Goal: Communication & Community: Share content

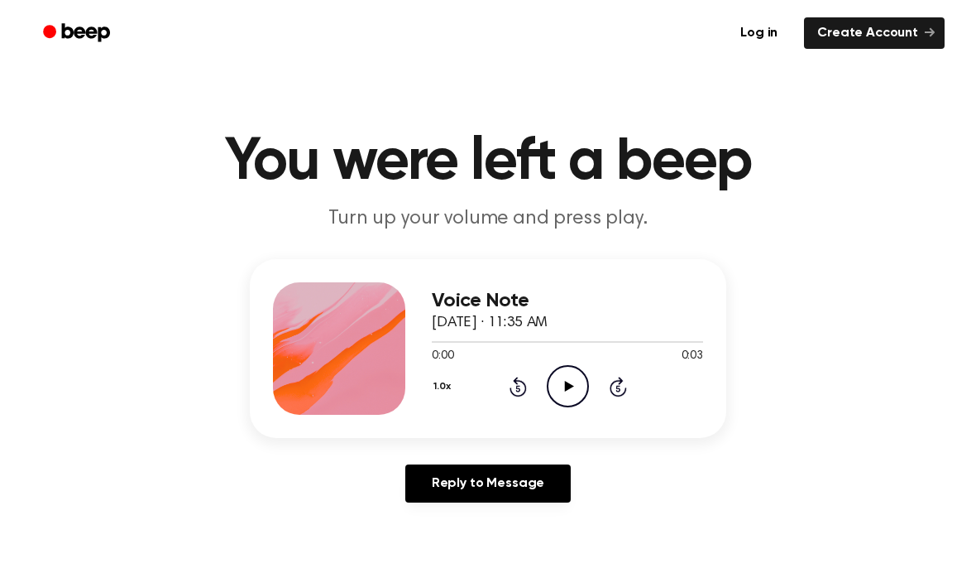
click at [618, 347] on div at bounding box center [567, 340] width 271 height 13
click at [563, 380] on icon "Play Audio" at bounding box center [568, 386] width 42 height 42
click at [516, 390] on icon "Rewind 5 seconds" at bounding box center [518, 387] width 18 height 22
click at [568, 391] on icon "Play Audio" at bounding box center [568, 386] width 42 height 42
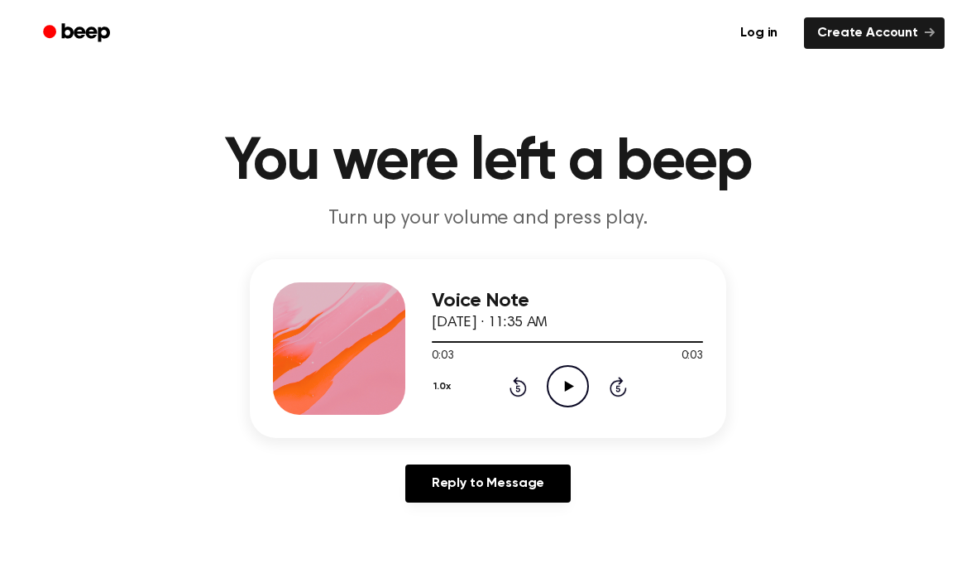
click at [562, 394] on icon "Play Audio" at bounding box center [568, 386] width 42 height 42
click at [576, 377] on icon "Play Audio" at bounding box center [568, 386] width 42 height 42
click at [540, 487] on link "Reply to Message" at bounding box center [487, 483] width 165 height 38
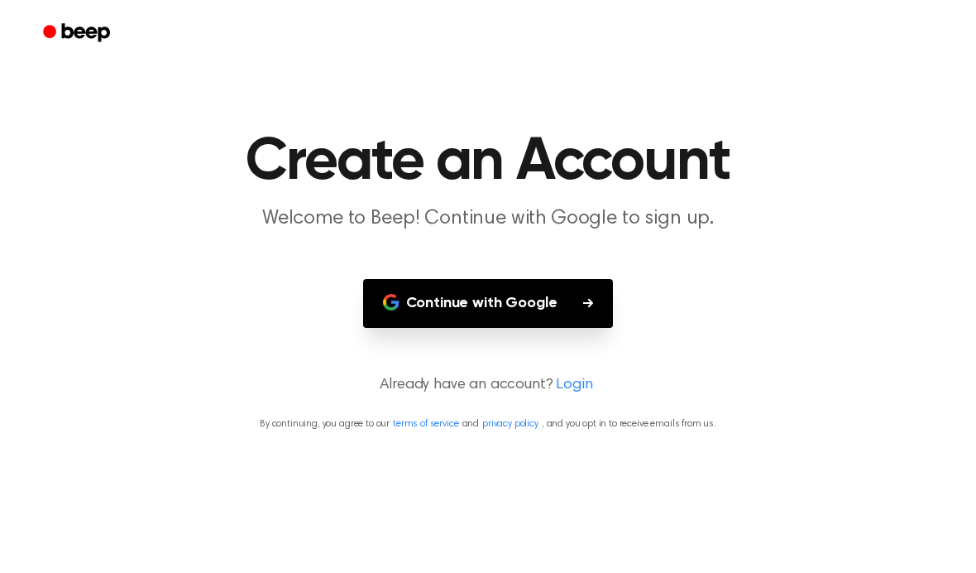
click at [565, 326] on button "Continue with Google" at bounding box center [488, 303] width 251 height 49
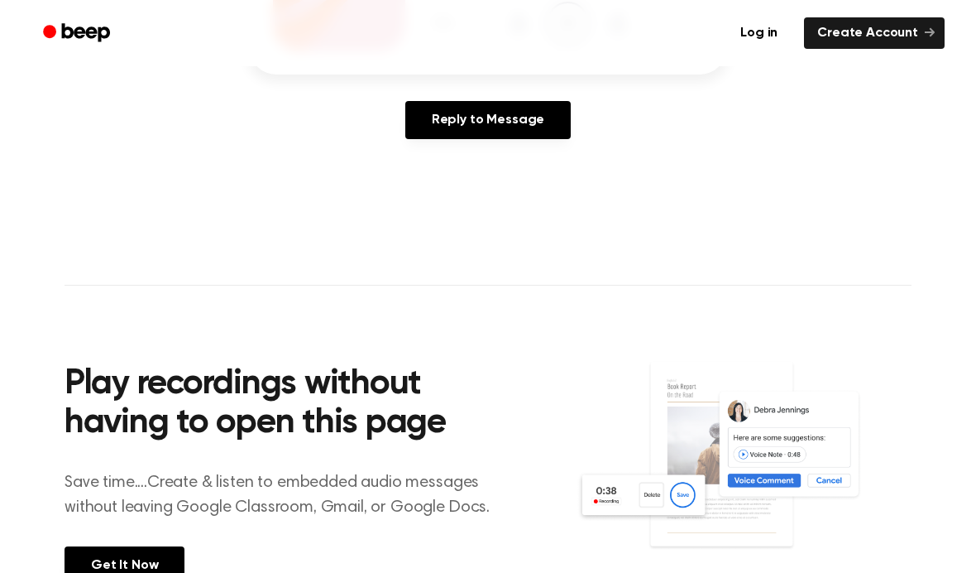
scroll to position [372, 0]
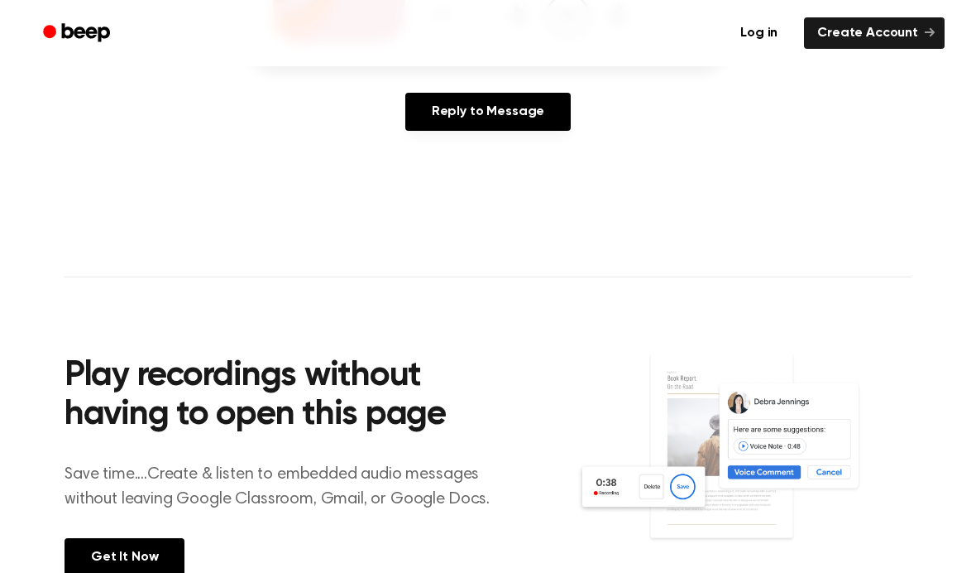
click at [538, 103] on link "Reply to Message" at bounding box center [487, 112] width 165 height 38
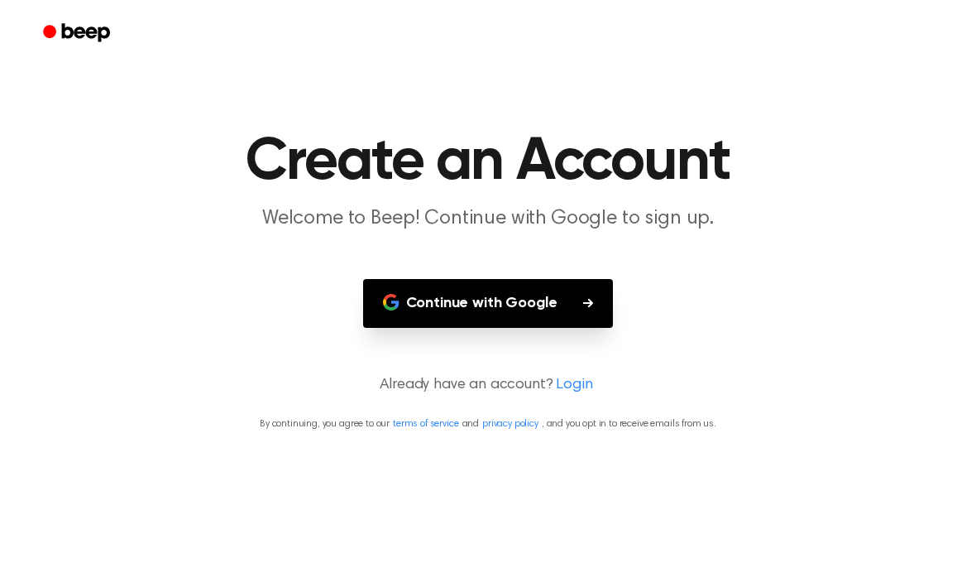
click at [574, 306] on button "Continue with Google" at bounding box center [488, 303] width 251 height 49
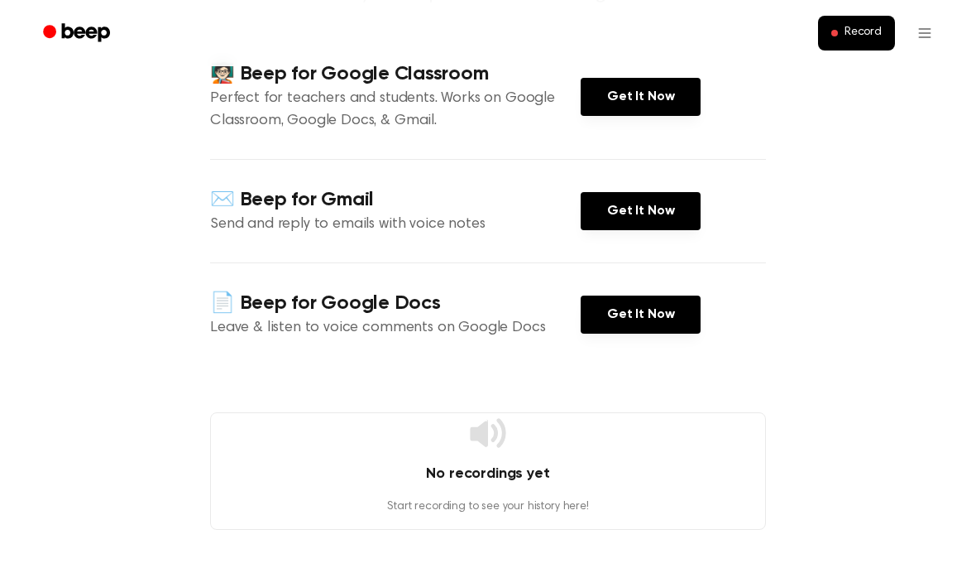
scroll to position [204, 0]
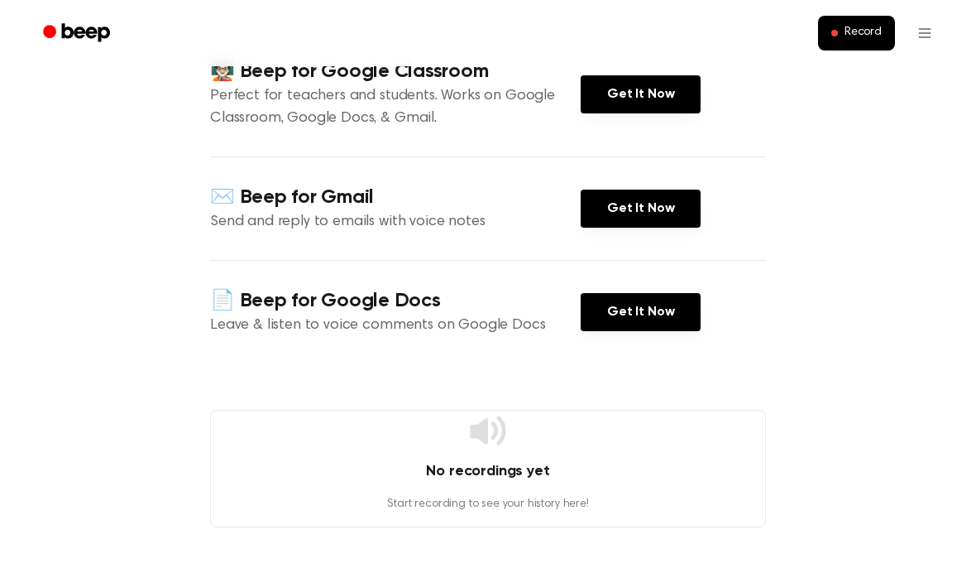
click at [664, 95] on link "Get It Now" at bounding box center [641, 94] width 120 height 38
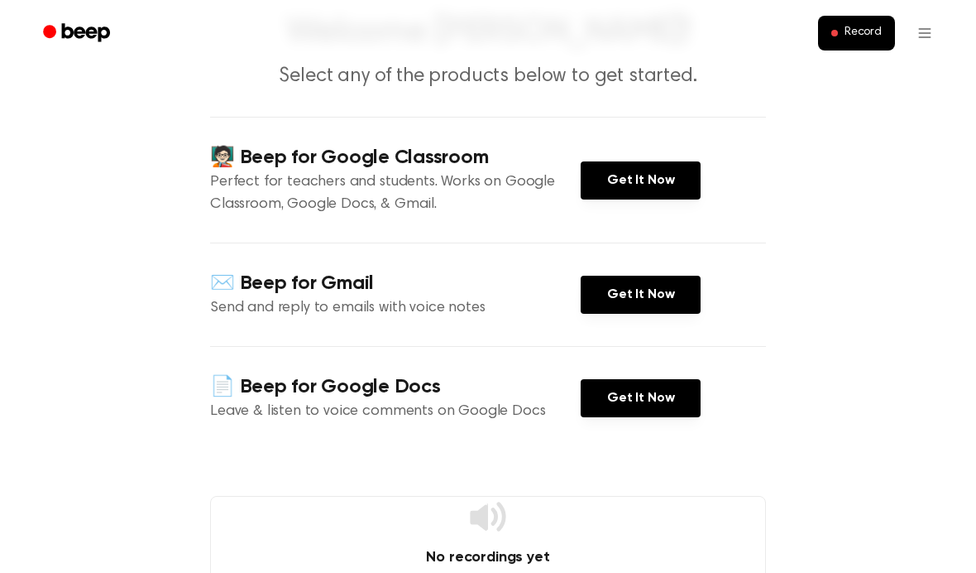
scroll to position [0, 0]
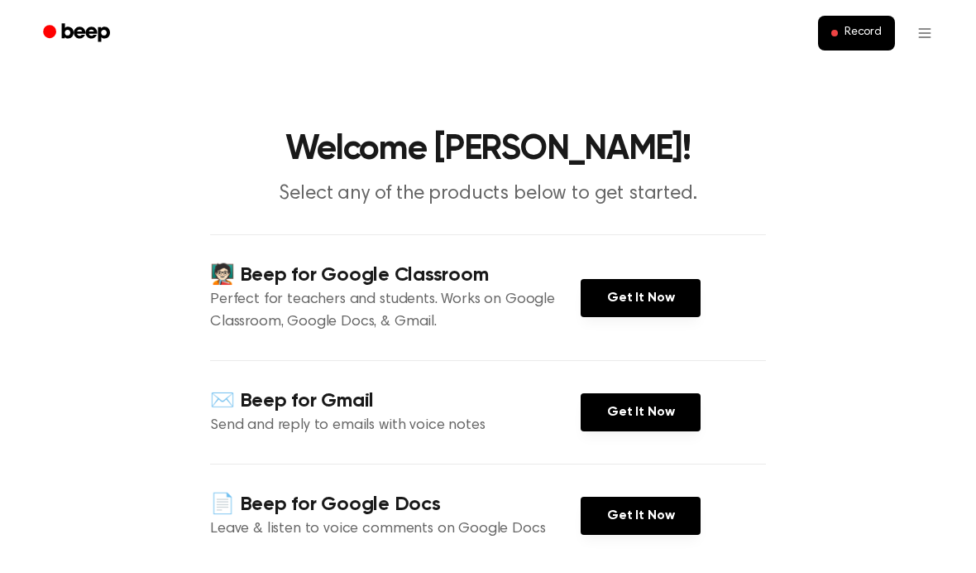
click at [866, 34] on span "Record" at bounding box center [863, 33] width 37 height 15
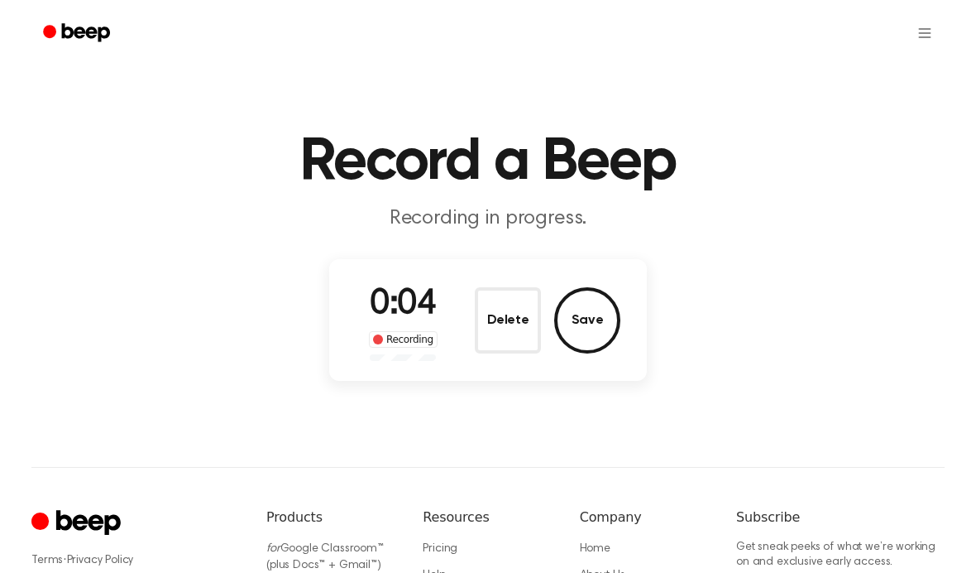
click at [616, 312] on button "Save" at bounding box center [587, 320] width 66 height 66
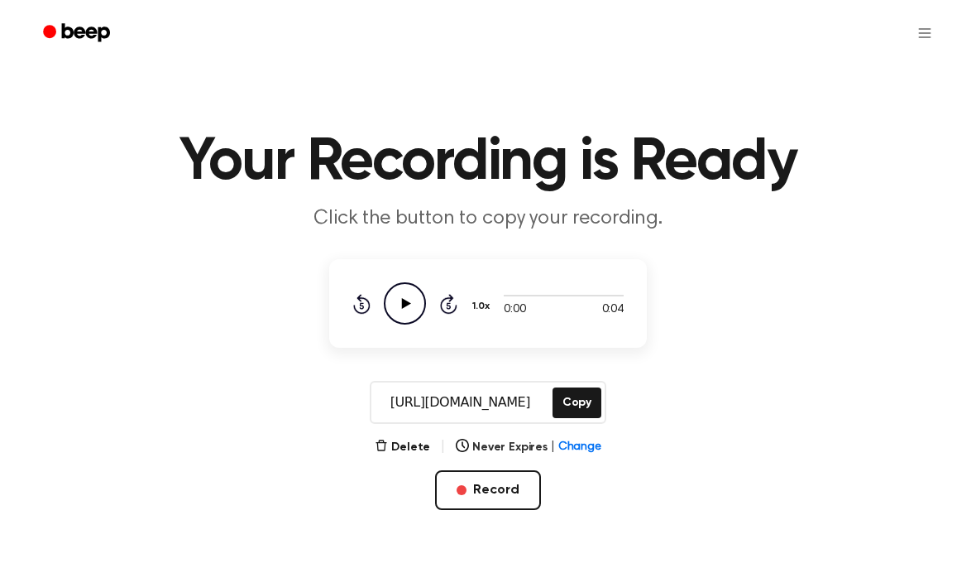
click at [399, 309] on icon "Play Audio" at bounding box center [405, 303] width 42 height 42
click at [888, 191] on html "Your Recording is Ready Click the button to copy your recording. 0:04 0:04 1.0x…" at bounding box center [488, 498] width 976 height 996
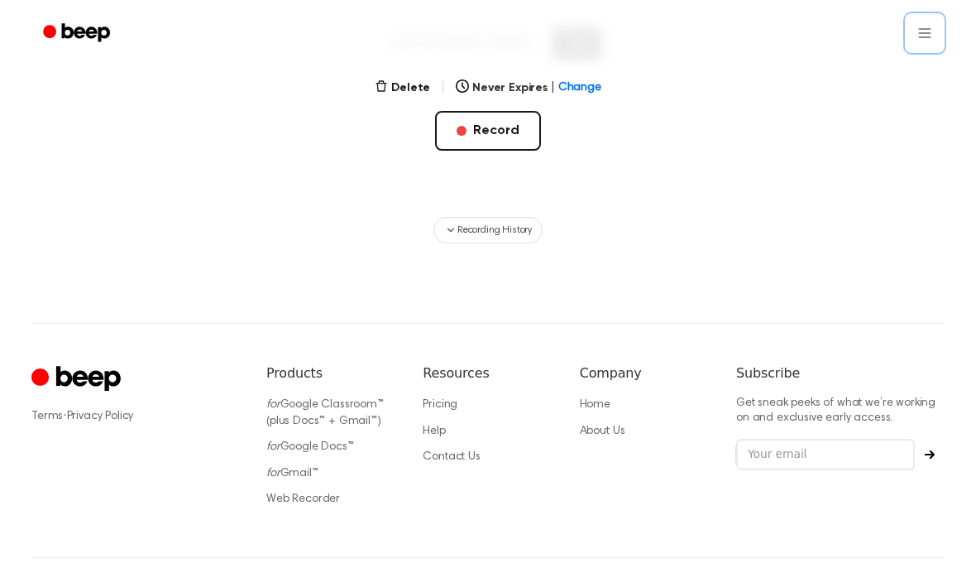
scroll to position [358, 0]
click at [535, 228] on button "Recording History" at bounding box center [488, 231] width 109 height 26
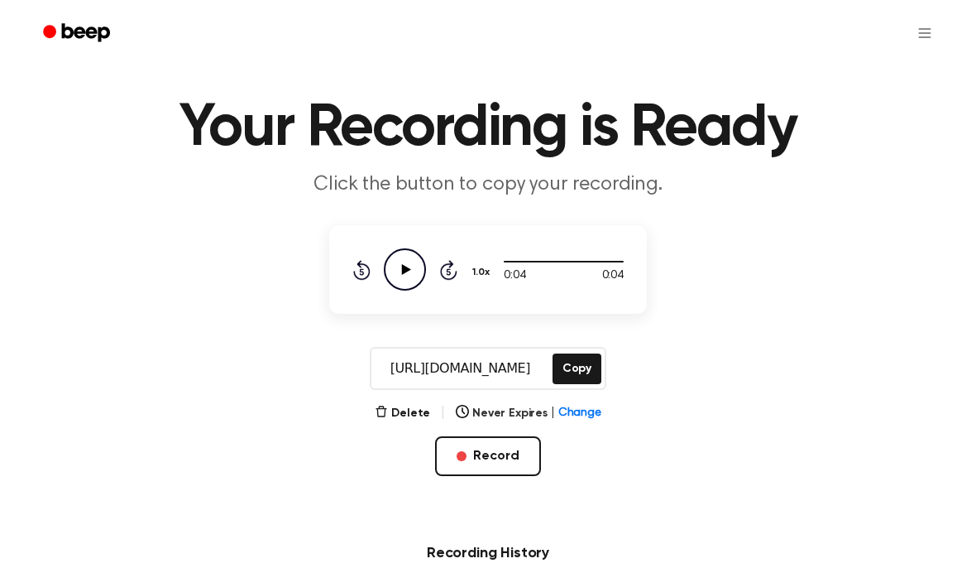
scroll to position [35, 0]
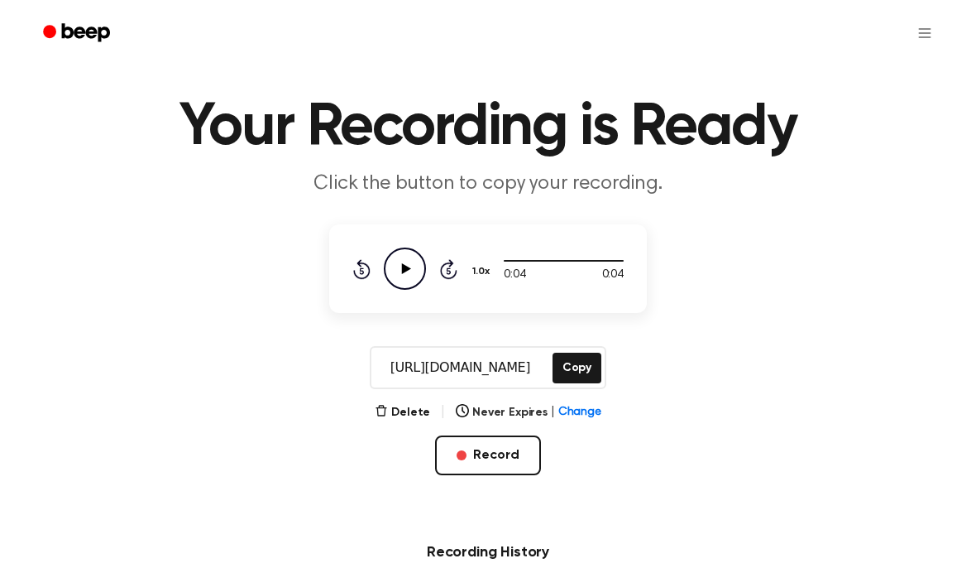
click at [396, 405] on button "Delete" at bounding box center [402, 412] width 55 height 17
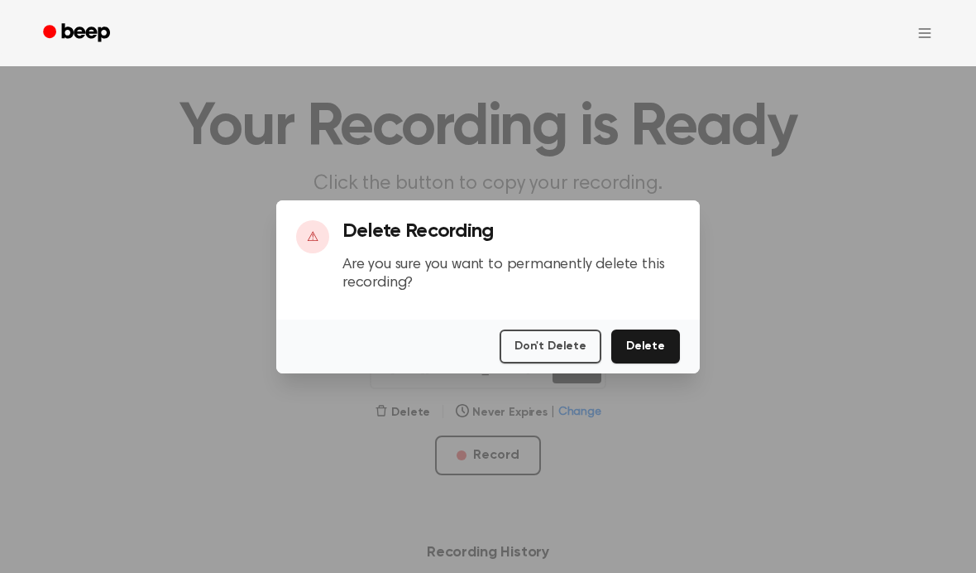
click at [602, 363] on button "Don't Delete" at bounding box center [551, 346] width 102 height 34
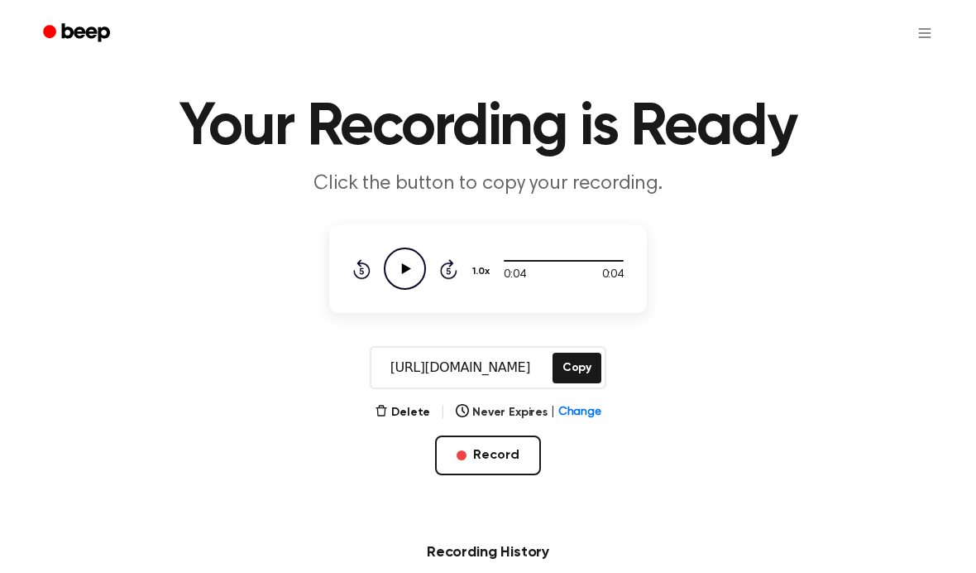
click at [417, 414] on button "Delete" at bounding box center [402, 412] width 55 height 17
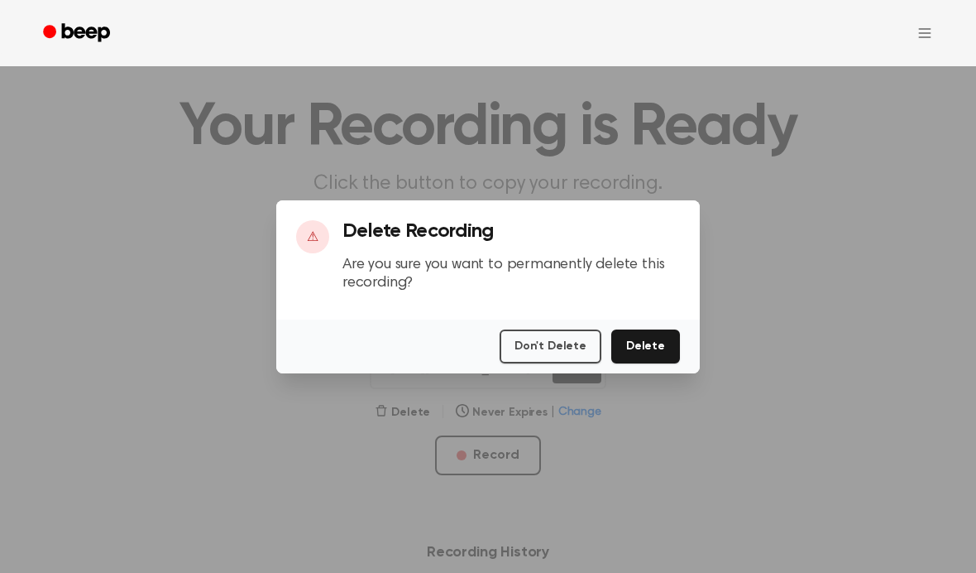
click at [638, 363] on button "Delete" at bounding box center [645, 346] width 69 height 34
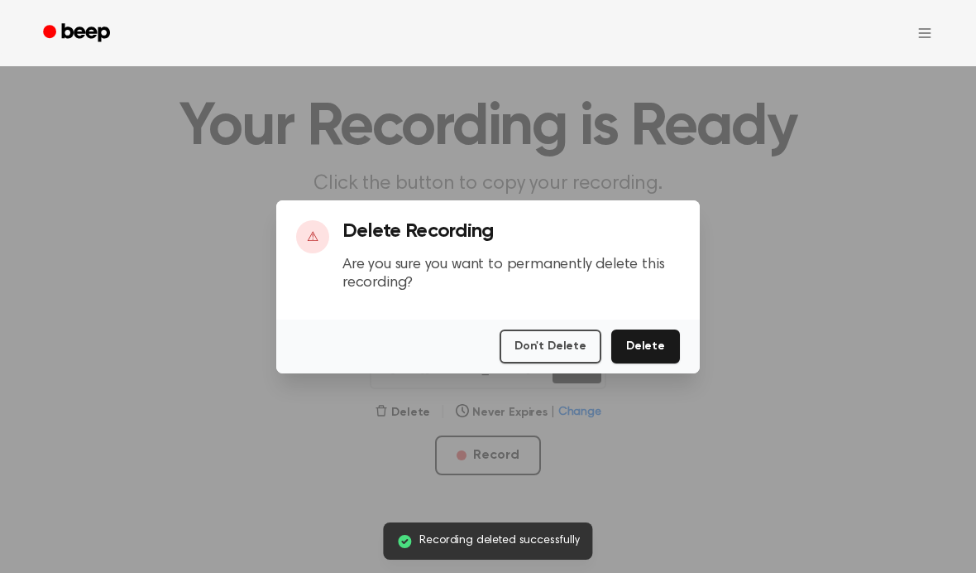
click at [649, 363] on button "Delete" at bounding box center [645, 346] width 69 height 34
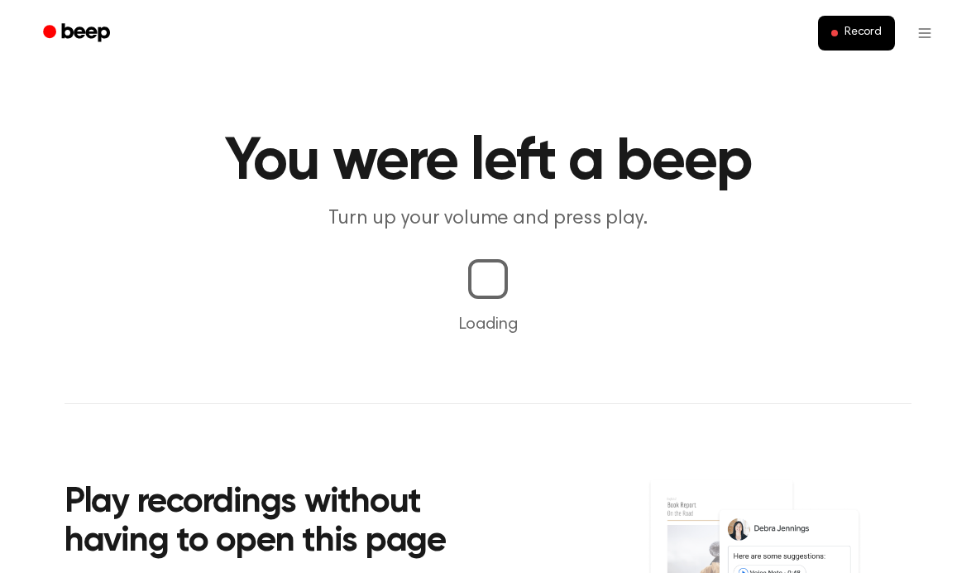
scroll to position [430, 0]
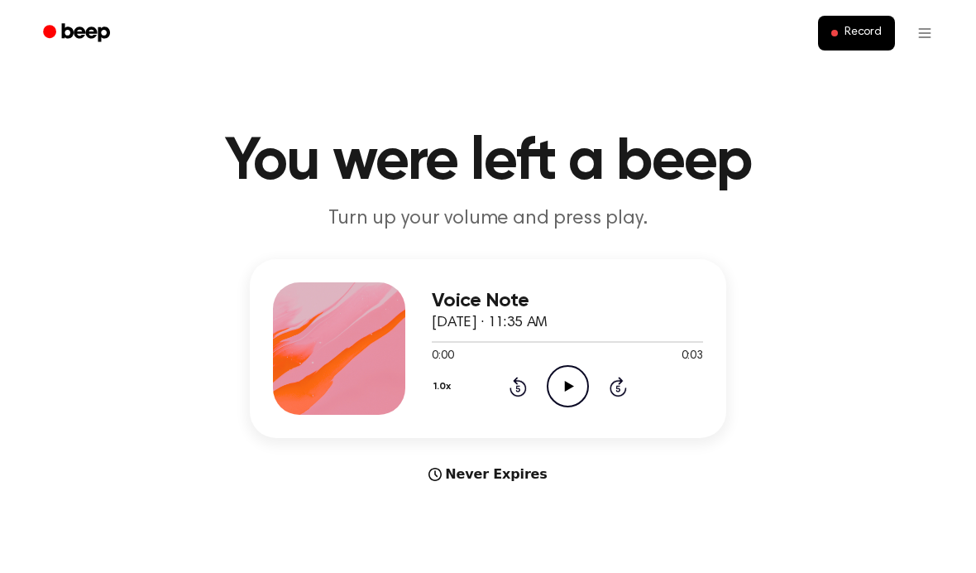
click at [872, 41] on button "Record" at bounding box center [856, 33] width 77 height 35
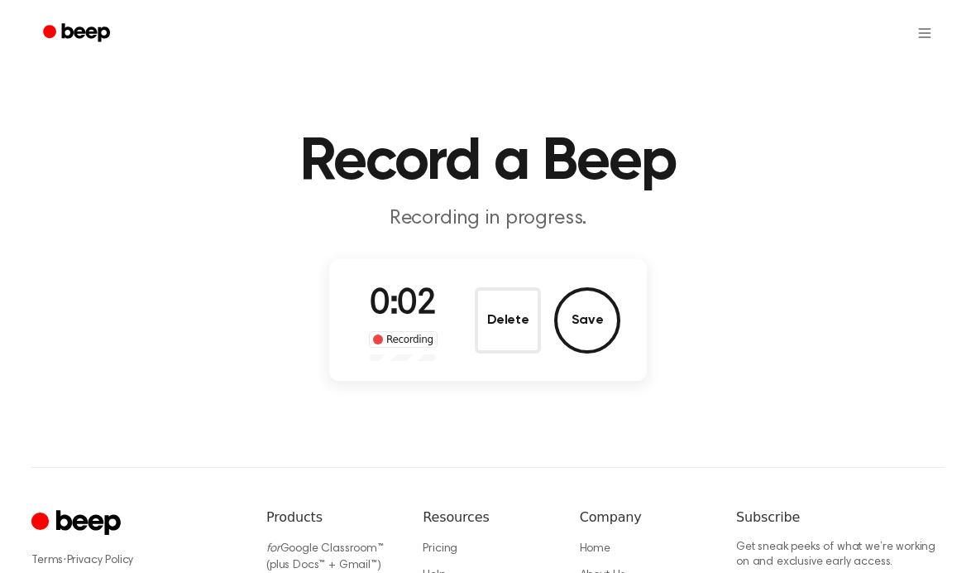
click at [589, 314] on button "Save" at bounding box center [587, 320] width 66 height 66
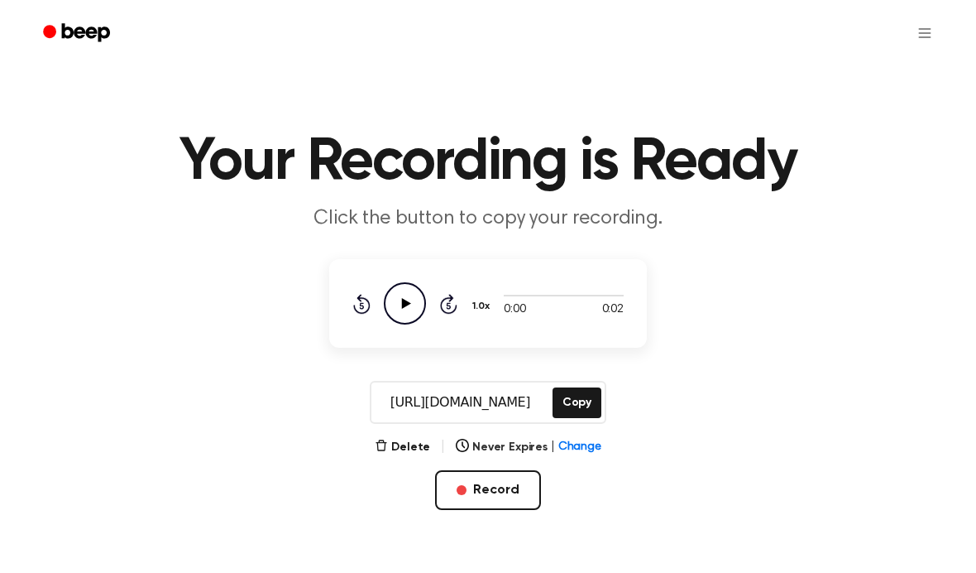
click at [399, 312] on icon "Play Audio" at bounding box center [405, 303] width 42 height 42
click at [496, 408] on input "https://beep.audio/njvjxhe" at bounding box center [461, 402] width 178 height 40
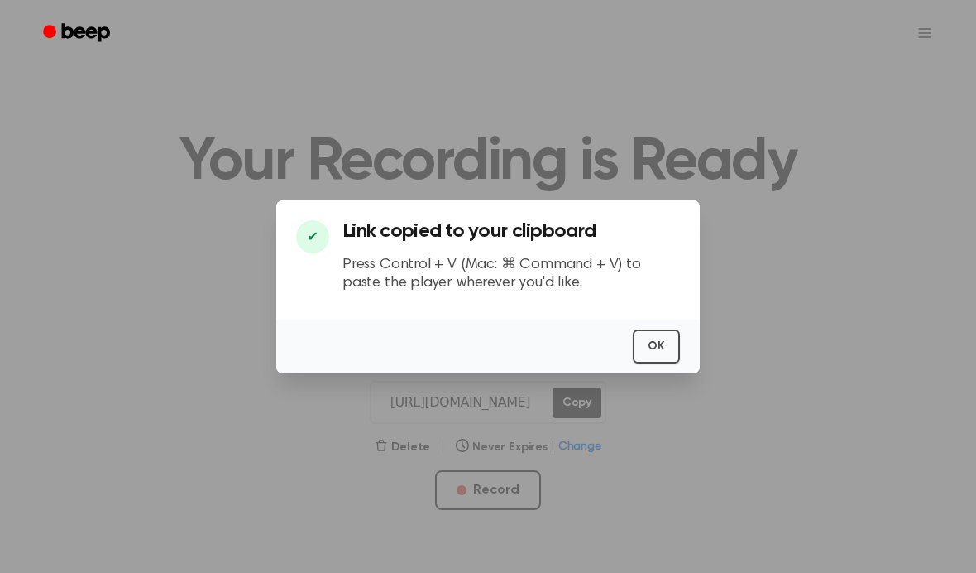
click at [656, 363] on button "OK" at bounding box center [656, 346] width 47 height 34
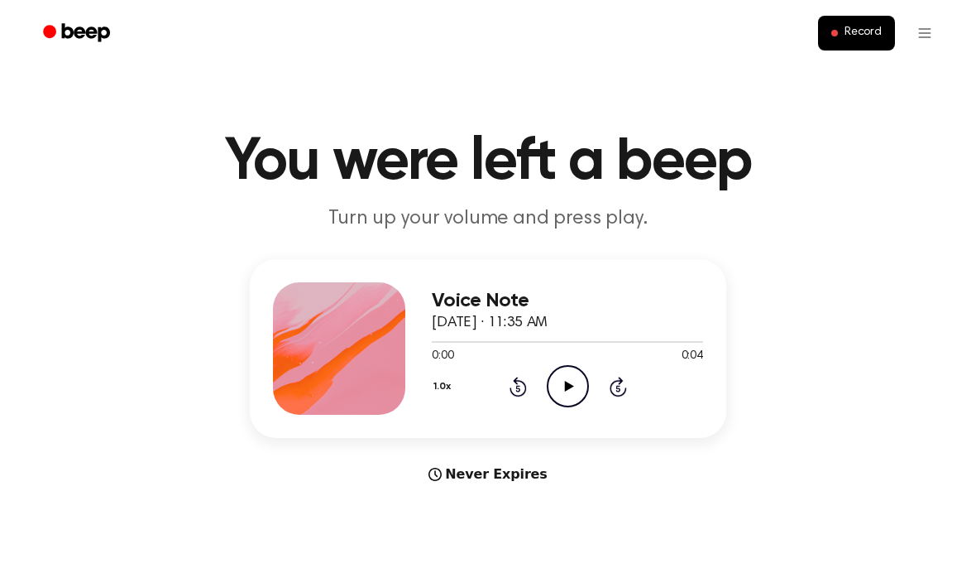
click at [567, 347] on div at bounding box center [567, 340] width 271 height 13
click at [525, 388] on icon at bounding box center [518, 386] width 17 height 20
click at [526, 391] on icon at bounding box center [518, 386] width 17 height 20
click at [525, 386] on icon at bounding box center [518, 386] width 17 height 20
click at [571, 388] on icon "Play Audio" at bounding box center [568, 386] width 42 height 42
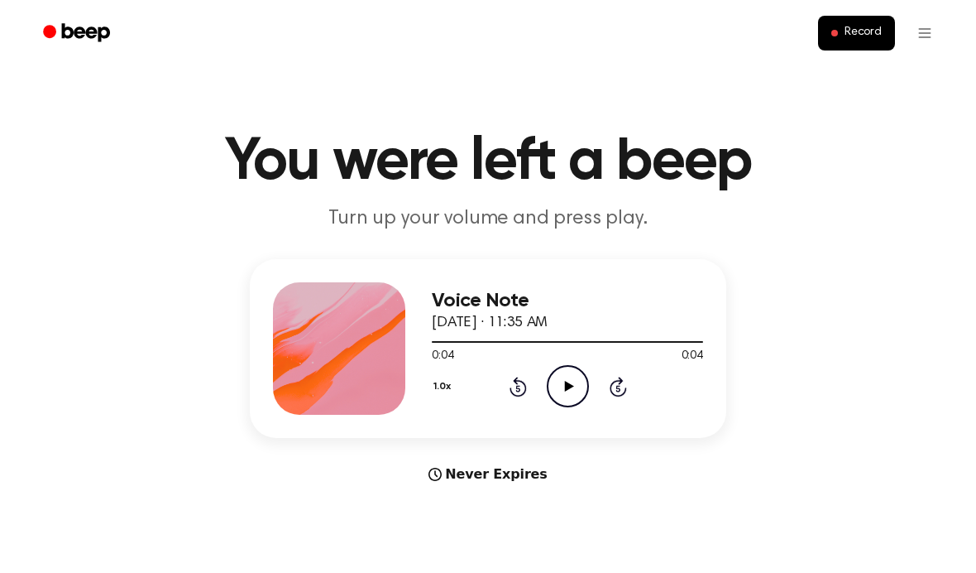
click at [861, 25] on button "Record" at bounding box center [856, 33] width 77 height 35
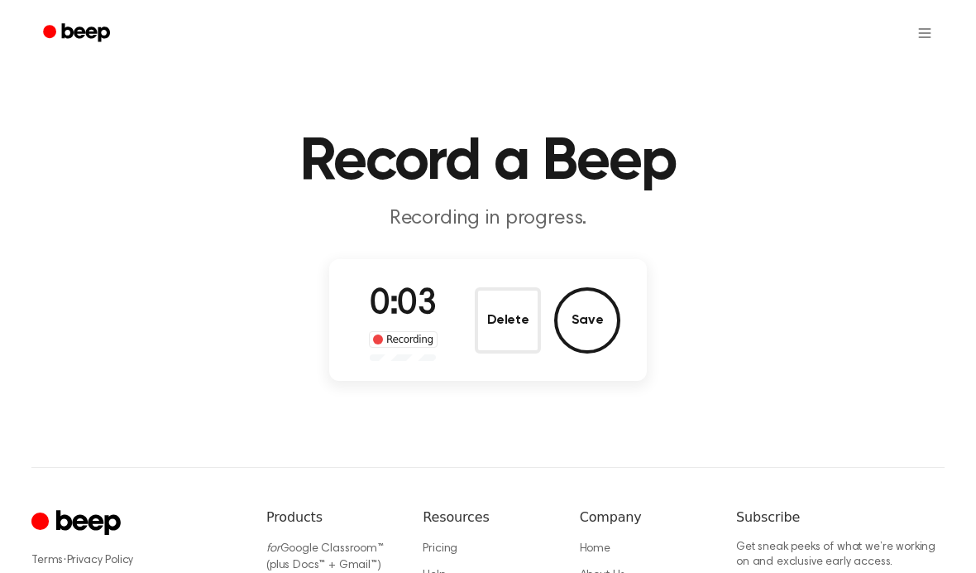
click at [604, 316] on button "Save" at bounding box center [587, 320] width 66 height 66
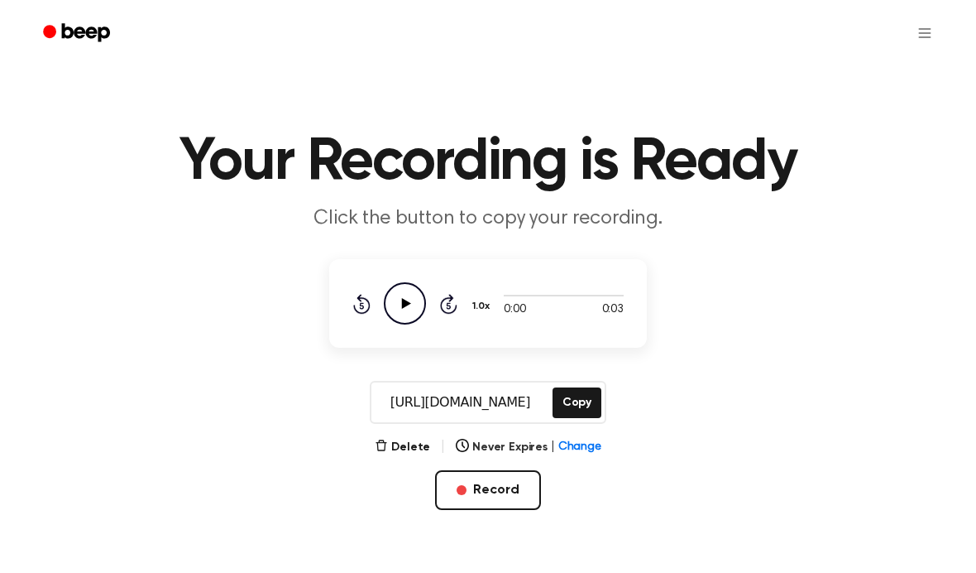
click at [408, 317] on icon "Play Audio" at bounding box center [405, 303] width 42 height 42
click at [486, 404] on input "https://beep.audio/XsPx5e0" at bounding box center [461, 402] width 178 height 40
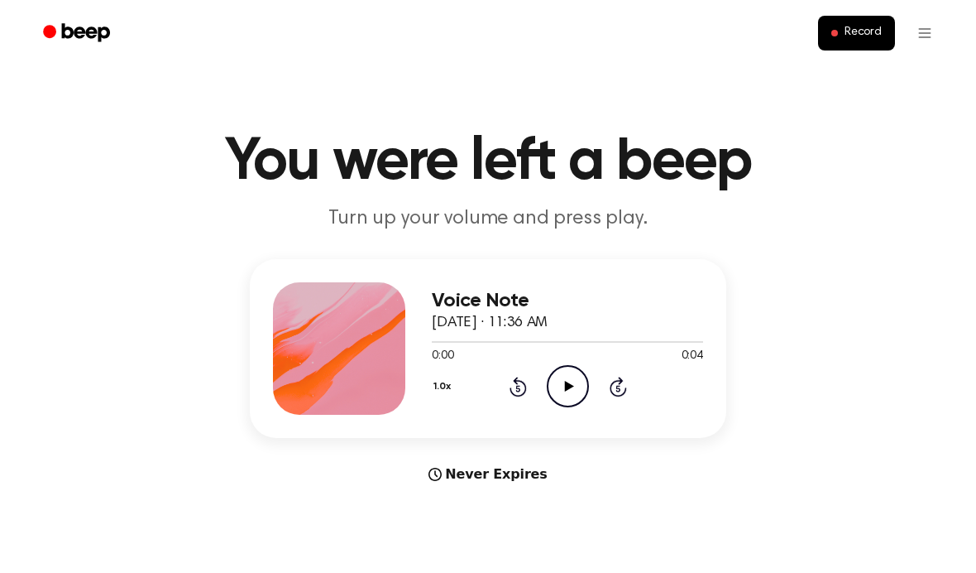
click at [564, 382] on icon "Play Audio" at bounding box center [568, 386] width 42 height 42
click at [852, 32] on span "Record" at bounding box center [863, 33] width 37 height 15
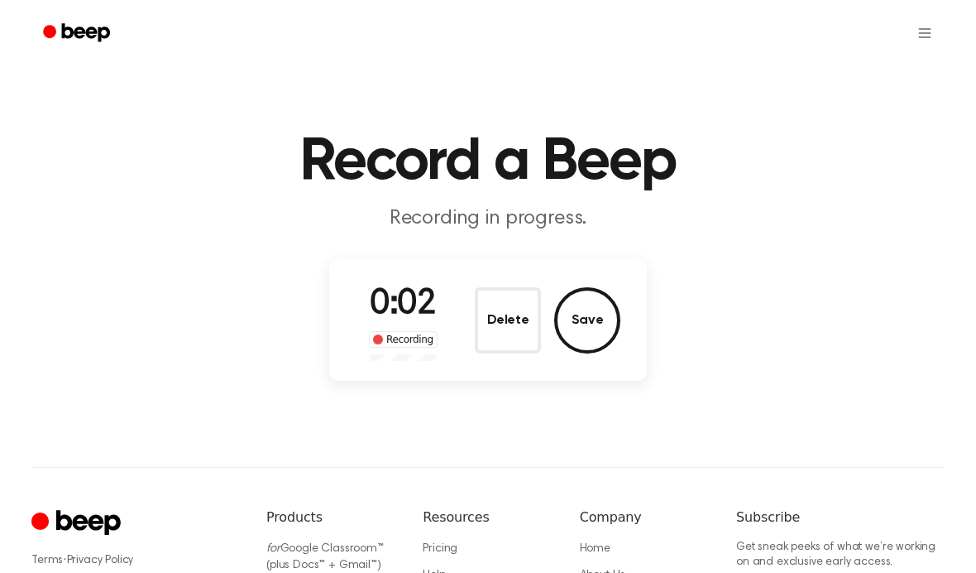
click at [593, 349] on button "Save" at bounding box center [587, 320] width 66 height 66
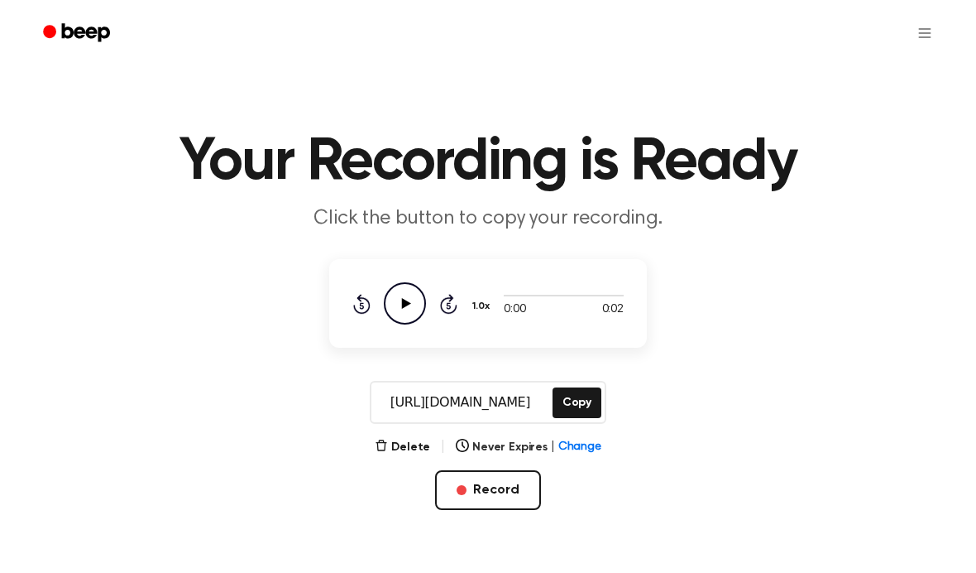
click at [405, 304] on icon at bounding box center [406, 303] width 9 height 11
click at [476, 405] on input "https://beep.audio/8GQYFL5" at bounding box center [461, 402] width 178 height 40
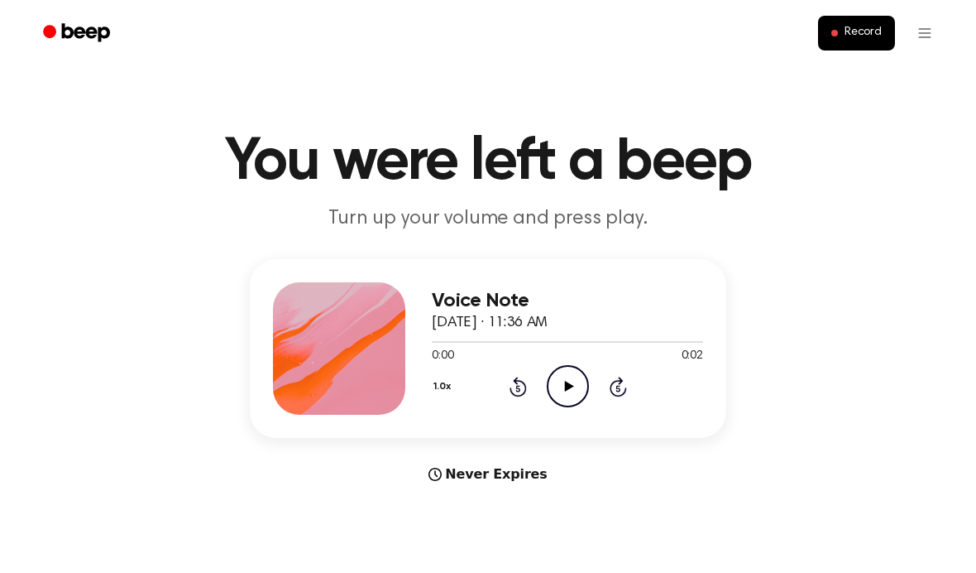
click at [547, 379] on icon "Play Audio" at bounding box center [568, 386] width 42 height 42
click at [867, 35] on span "Record" at bounding box center [863, 33] width 37 height 15
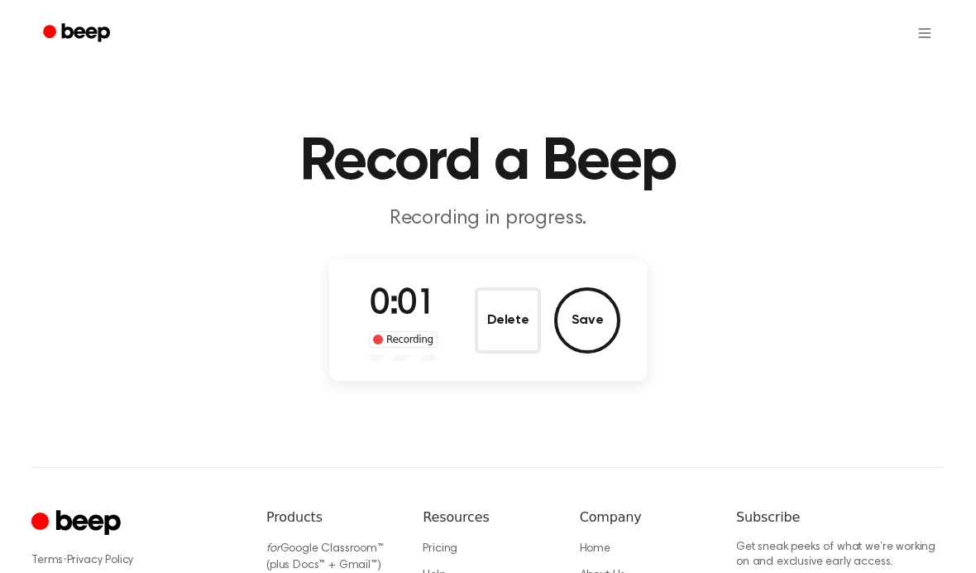
click at [588, 319] on button "Save" at bounding box center [587, 320] width 66 height 66
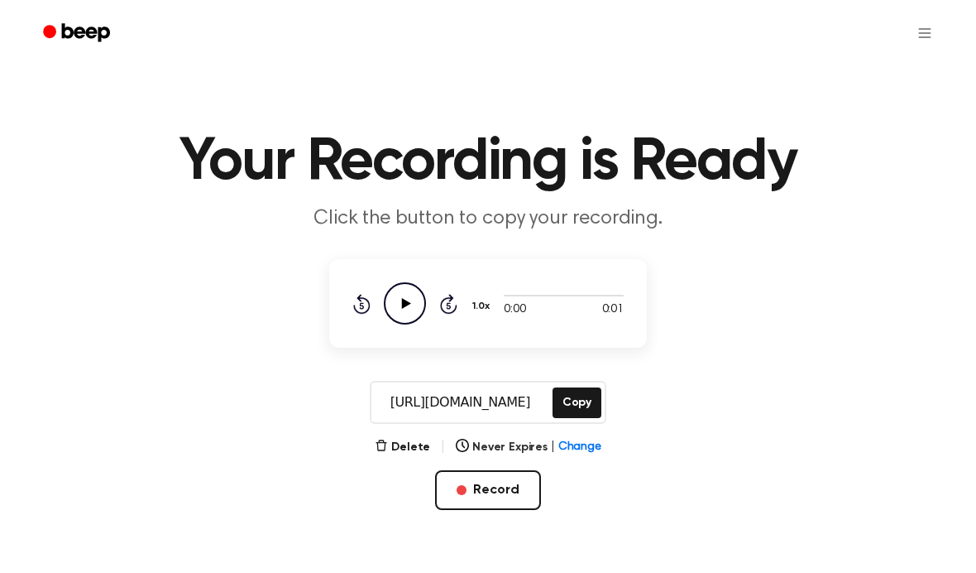
click at [403, 293] on icon "Play Audio" at bounding box center [405, 303] width 42 height 42
click at [417, 446] on button "Delete" at bounding box center [402, 447] width 55 height 17
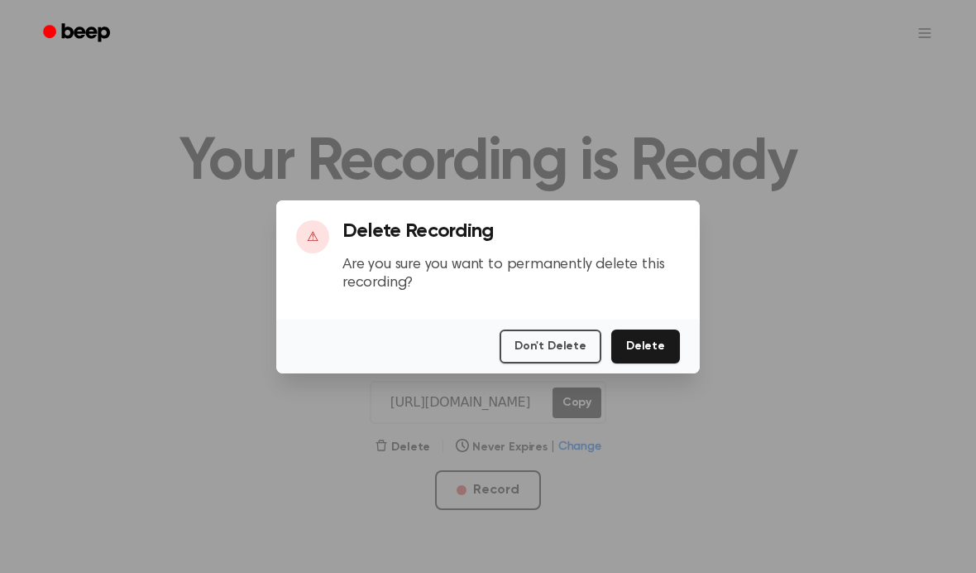
click at [654, 363] on button "Delete" at bounding box center [645, 346] width 69 height 34
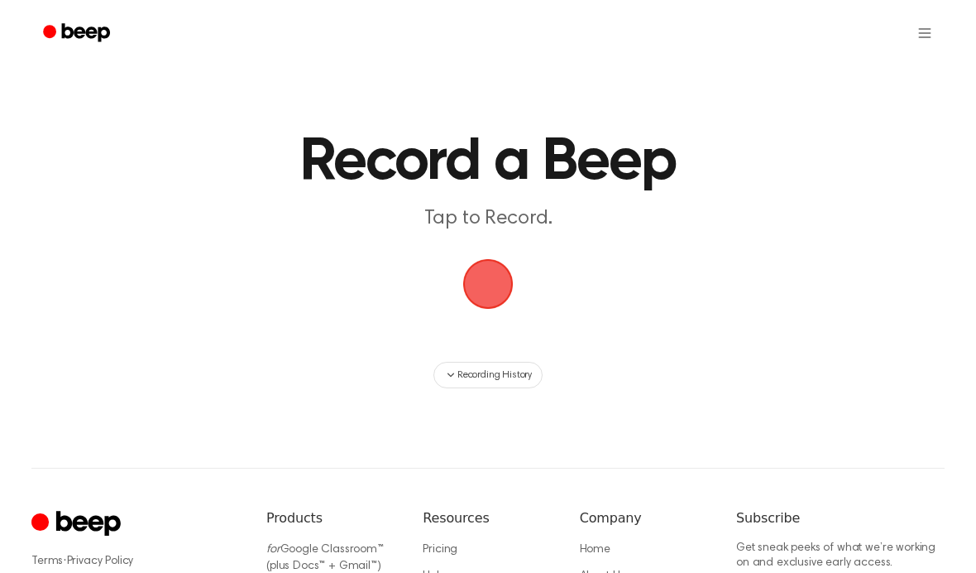
click at [492, 285] on span "button" at bounding box center [488, 284] width 78 height 78
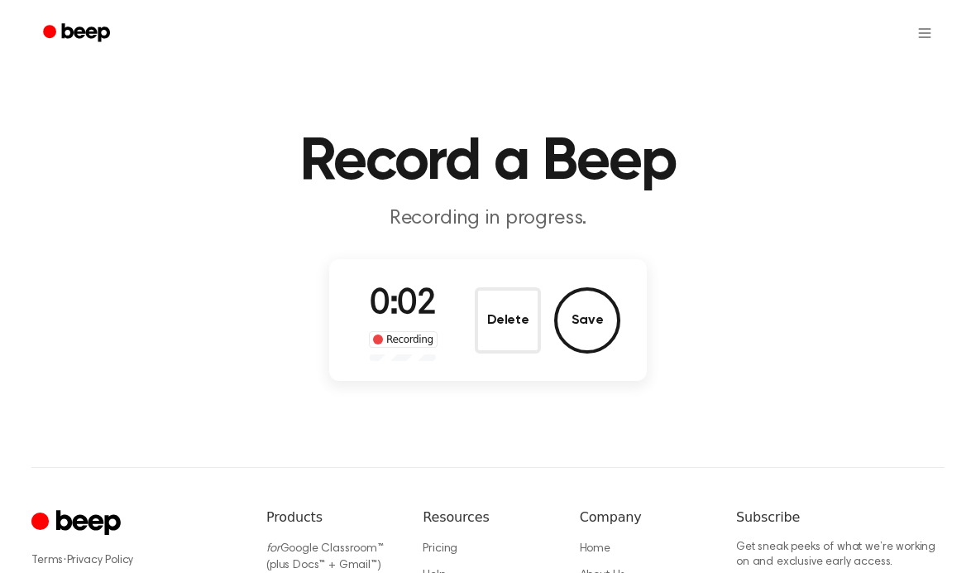
click at [592, 309] on button "Save" at bounding box center [587, 320] width 66 height 66
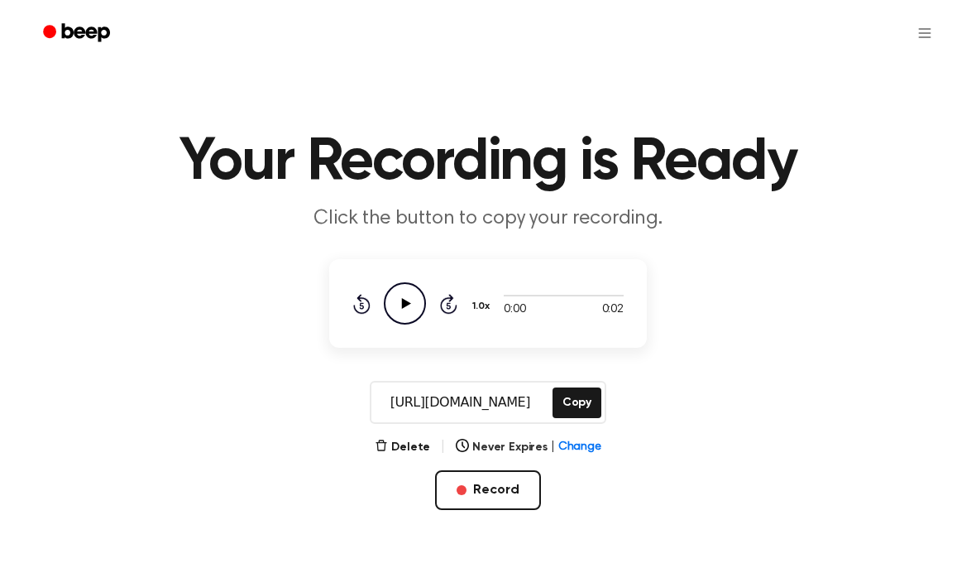
click at [408, 319] on icon "Play Audio" at bounding box center [405, 303] width 42 height 42
click at [493, 399] on input "[URL][DOMAIN_NAME]" at bounding box center [461, 402] width 178 height 40
